Goal: Transaction & Acquisition: Purchase product/service

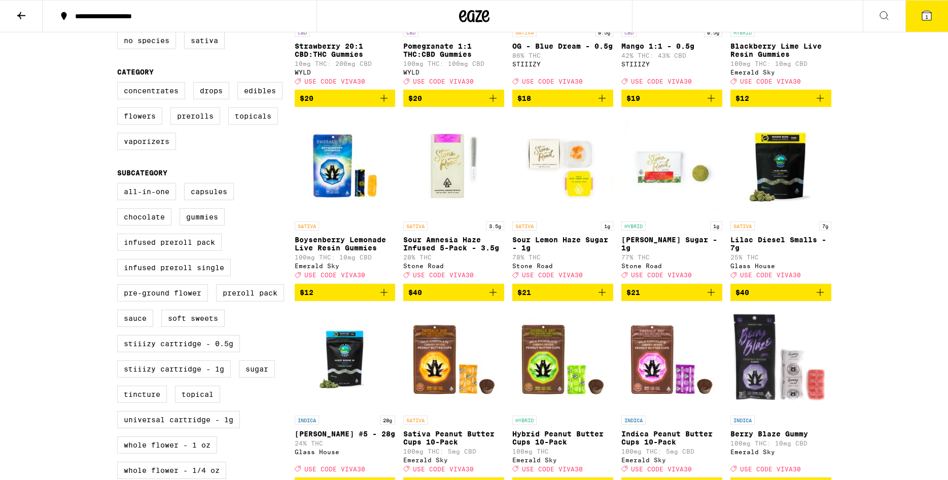
scroll to position [207, 0]
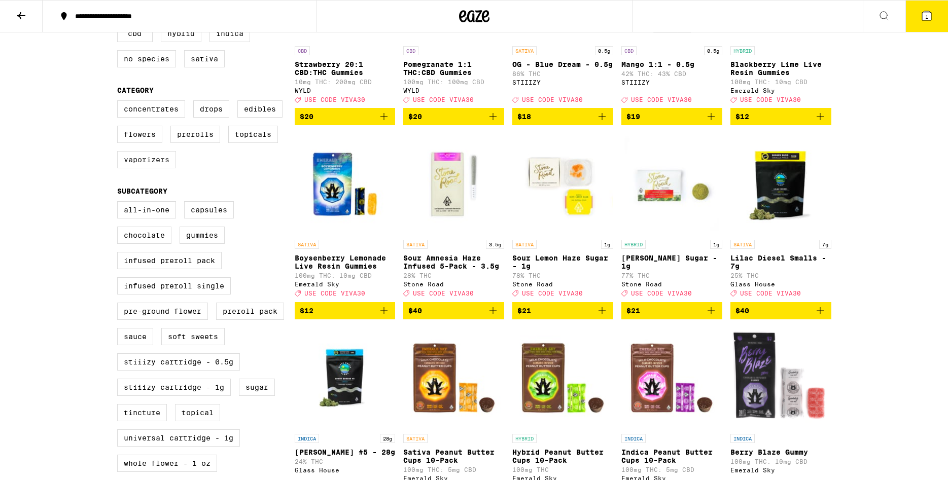
click at [157, 168] on label "Vaporizers" at bounding box center [146, 159] width 59 height 17
click at [120, 102] on input "Vaporizers" at bounding box center [119, 102] width 1 height 1
checkbox input "true"
